Goal: Information Seeking & Learning: Learn about a topic

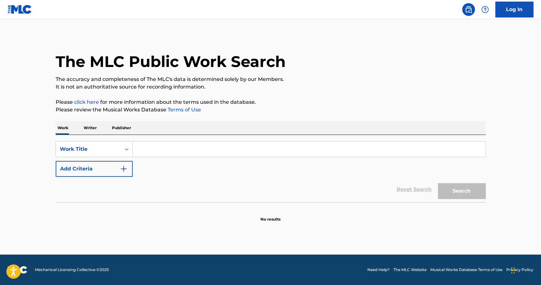
click at [162, 152] on input "Search Form" at bounding box center [309, 149] width 352 height 15
type input "el delivery"
click at [438, 183] on button "Search" at bounding box center [462, 191] width 48 height 16
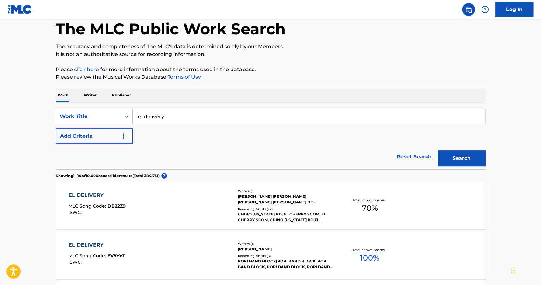
scroll to position [32, 0]
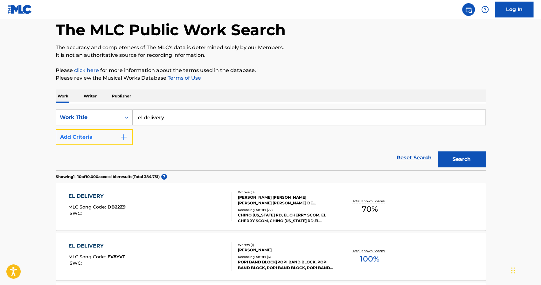
click at [122, 138] on img "Search Form" at bounding box center [124, 137] width 8 height 8
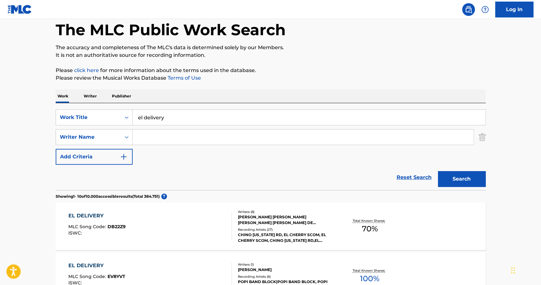
drag, startPoint x: 152, startPoint y: 136, endPoint x: 144, endPoint y: 139, distance: 8.6
click at [146, 139] on input "Search Form" at bounding box center [303, 137] width 341 height 15
type input "bolivar"
click at [438, 171] on button "Search" at bounding box center [462, 179] width 48 height 16
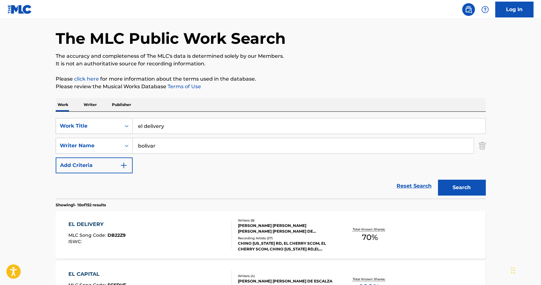
scroll to position [0, 0]
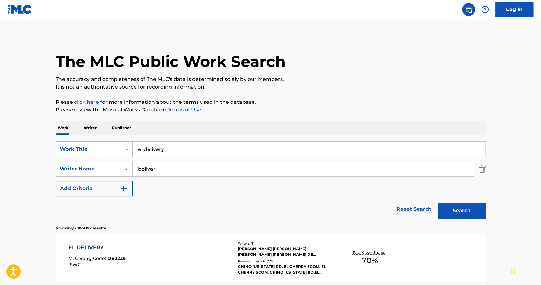
drag, startPoint x: 144, startPoint y: 149, endPoint x: 121, endPoint y: 149, distance: 22.6
click at [123, 149] on div "SearchWithCriteriaaf4e5070-7eca-4972-91d3-bf4f120e7bf8 Work Title el delivery" at bounding box center [271, 149] width 430 height 16
type input "delivery"
click at [438, 203] on button "Search" at bounding box center [462, 211] width 48 height 16
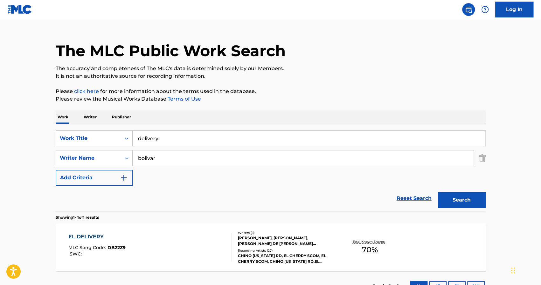
scroll to position [60, 0]
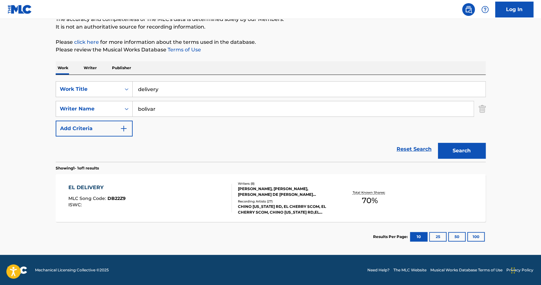
click at [290, 187] on div "[PERSON_NAME], [PERSON_NAME], [PERSON_NAME] DE [PERSON_NAME] [PERSON_NAME] [PER…" at bounding box center [286, 191] width 96 height 11
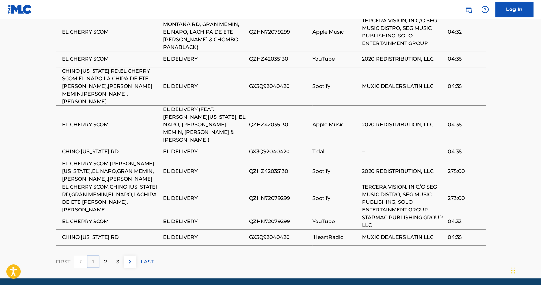
scroll to position [988, 0]
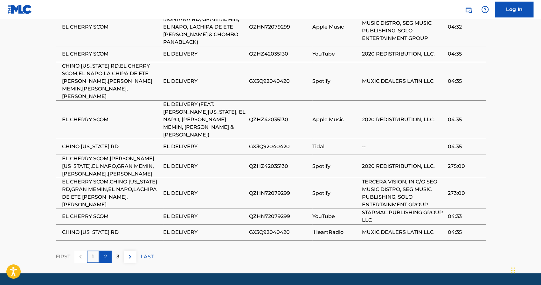
click at [102, 251] on div "2" at bounding box center [105, 257] width 12 height 12
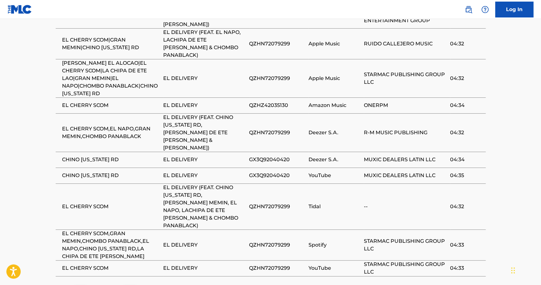
scroll to position [973, 0]
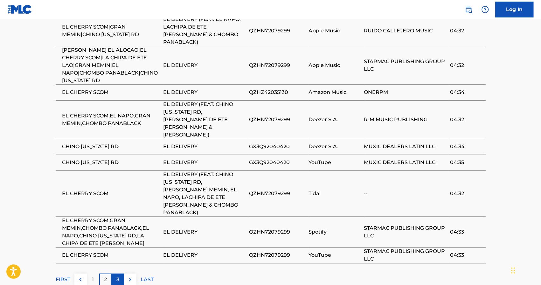
click at [114, 274] on div "3" at bounding box center [118, 280] width 12 height 12
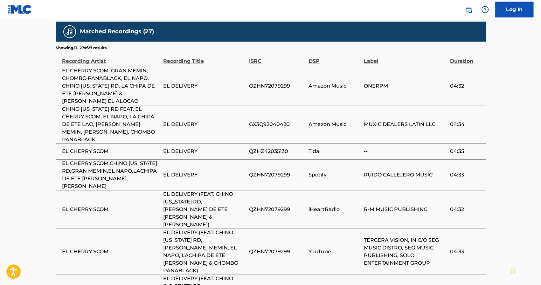
scroll to position [878, 0]
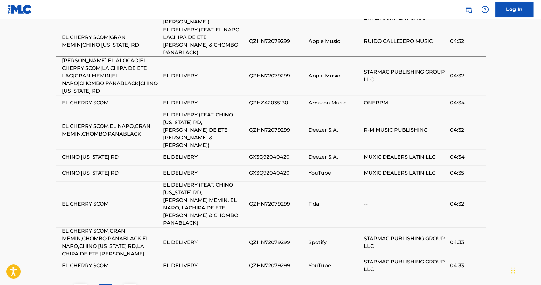
scroll to position [973, 0]
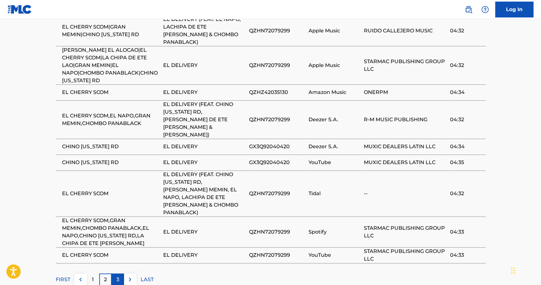
click at [114, 274] on div "3" at bounding box center [118, 280] width 12 height 12
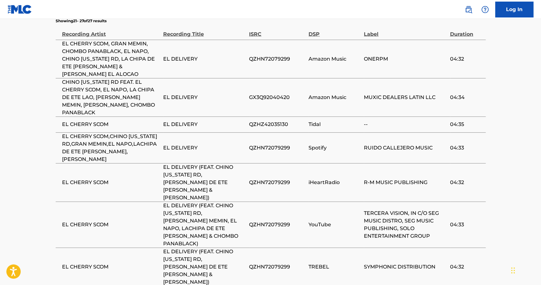
scroll to position [878, 0]
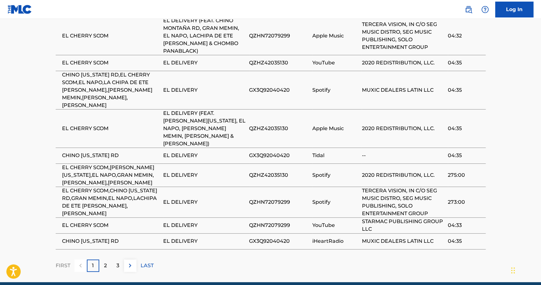
scroll to position [988, 0]
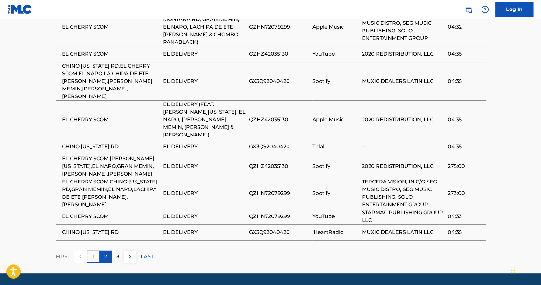
click at [101, 251] on div "2" at bounding box center [105, 257] width 12 height 12
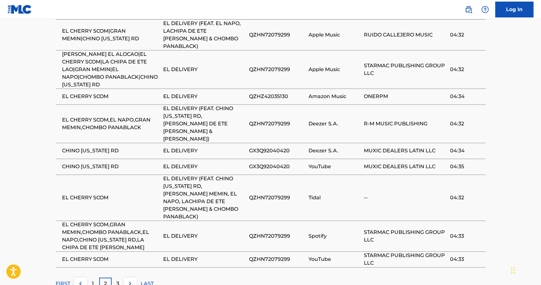
scroll to position [973, 0]
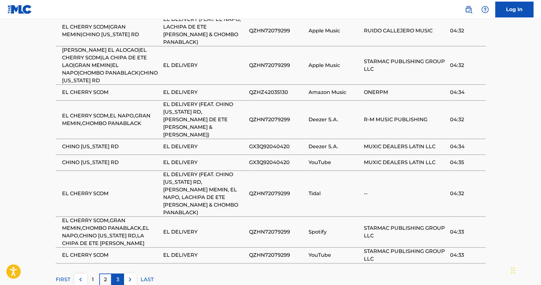
click at [115, 274] on div "3" at bounding box center [118, 280] width 12 height 12
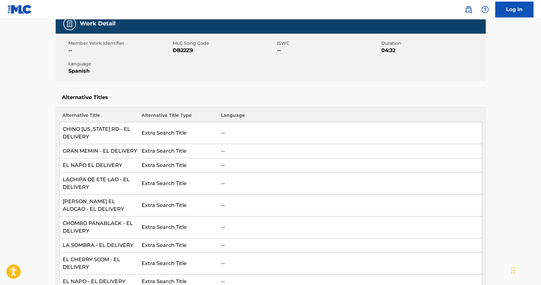
scroll to position [0, 0]
